Goal: Task Accomplishment & Management: Manage account settings

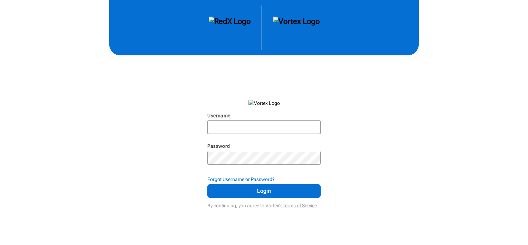
click at [269, 122] on input "Username" at bounding box center [264, 127] width 112 height 12
click at [269, 126] on input "Username" at bounding box center [264, 127] width 112 height 12
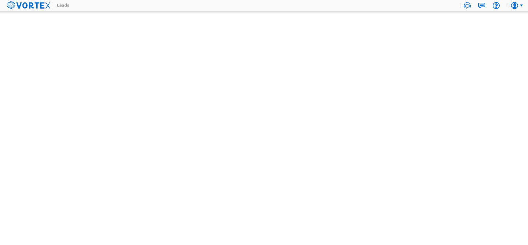
click at [262, 55] on body "call-recording drop-down-arrow help pulse user-profile vortex-logo Leads Sphere" at bounding box center [264, 122] width 528 height 245
click at [480, 6] on icon at bounding box center [481, 5] width 7 height 7
click at [30, 6] on use at bounding box center [28, 5] width 43 height 8
click at [483, 9] on div at bounding box center [481, 6] width 15 height 10
click at [517, 4] on use at bounding box center [514, 5] width 7 height 7
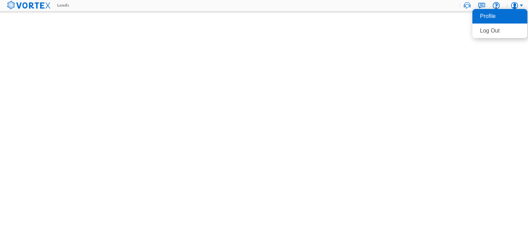
click at [495, 18] on li "Profile" at bounding box center [499, 16] width 55 height 15
